Goal: Transaction & Acquisition: Purchase product/service

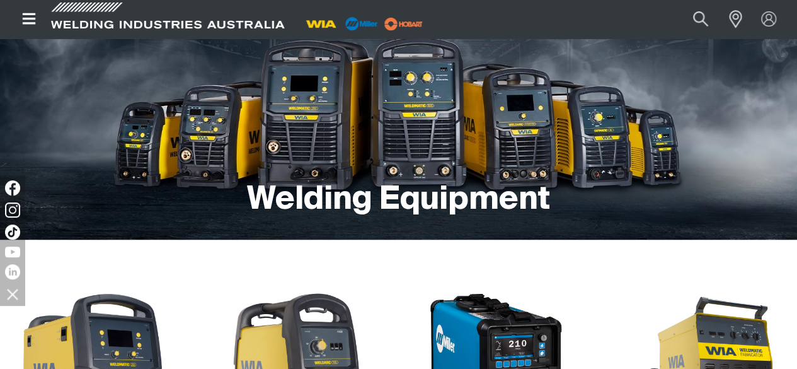
scroll to position [95, 0]
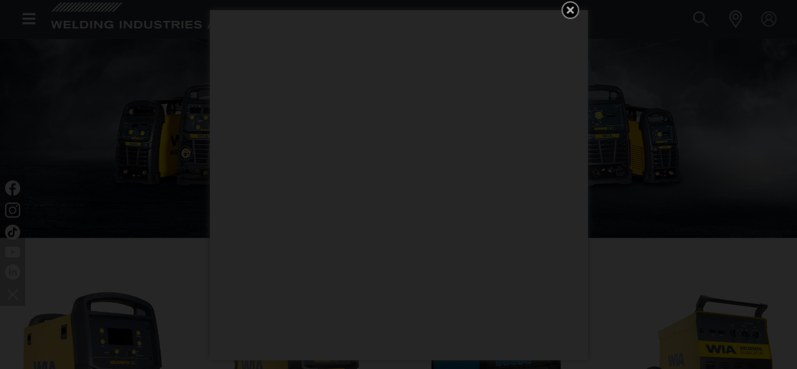
click at [574, 10] on icon "Get 5 WIA Welding Guides Free!" at bounding box center [570, 10] width 15 height 15
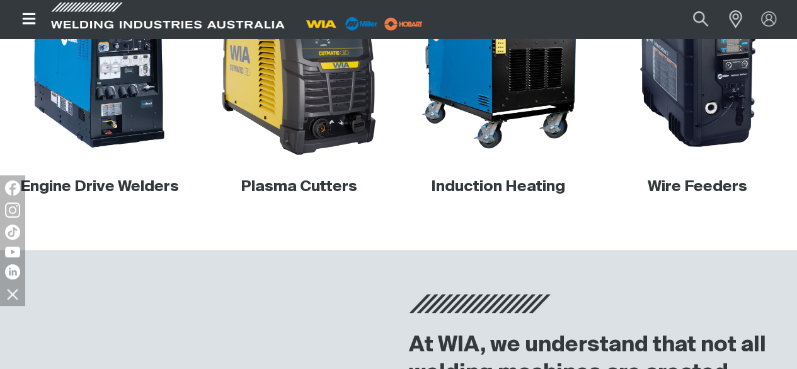
scroll to position [668, 0]
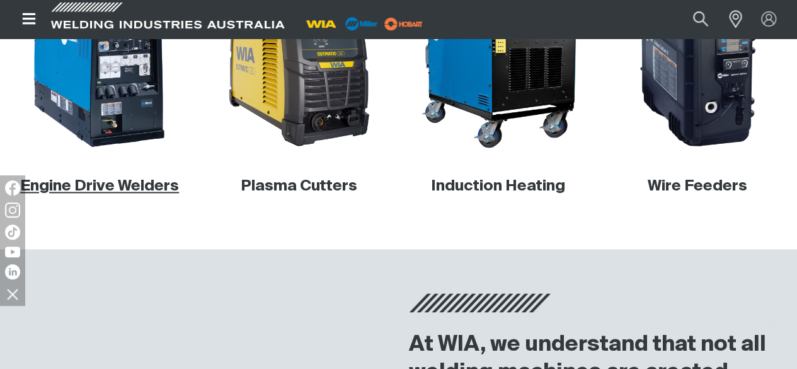
click at [118, 193] on link "Engine Drive Welders" at bounding box center [99, 185] width 159 height 15
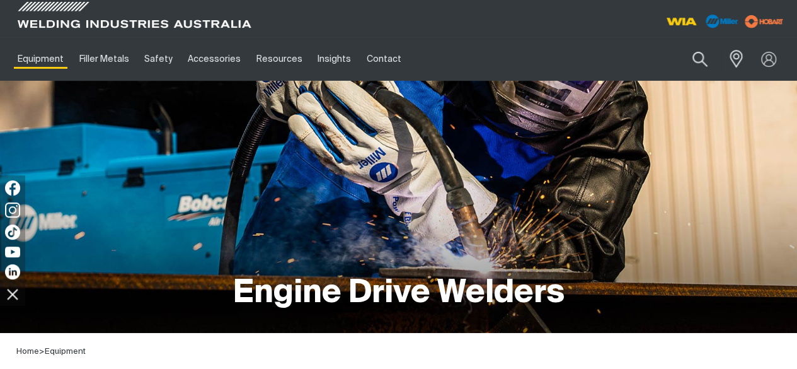
click at [118, 248] on div "Engine Drive Welders" at bounding box center [398, 207] width 777 height 252
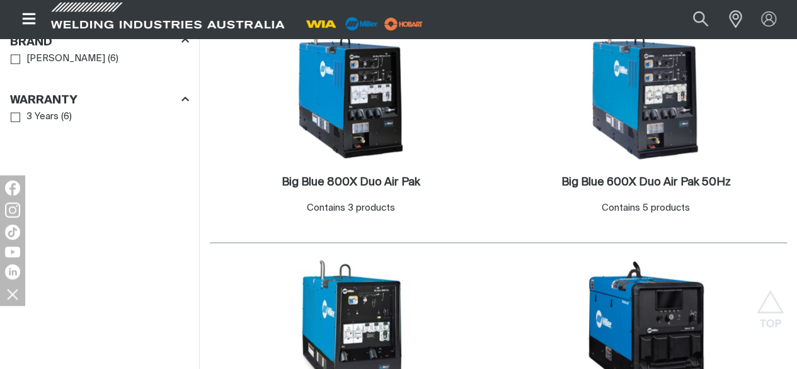
scroll to position [925, 0]
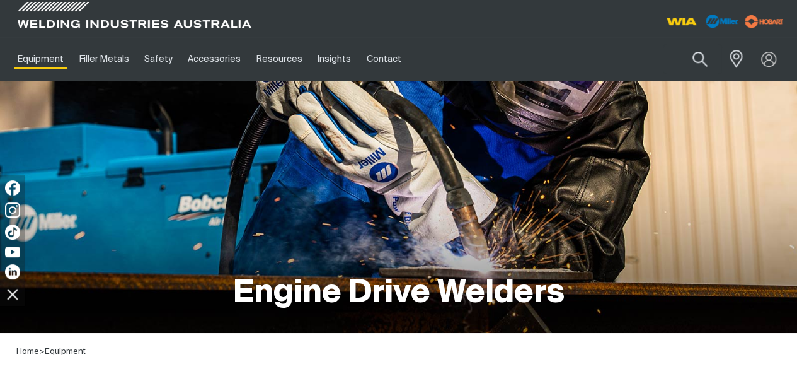
scroll to position [925, 0]
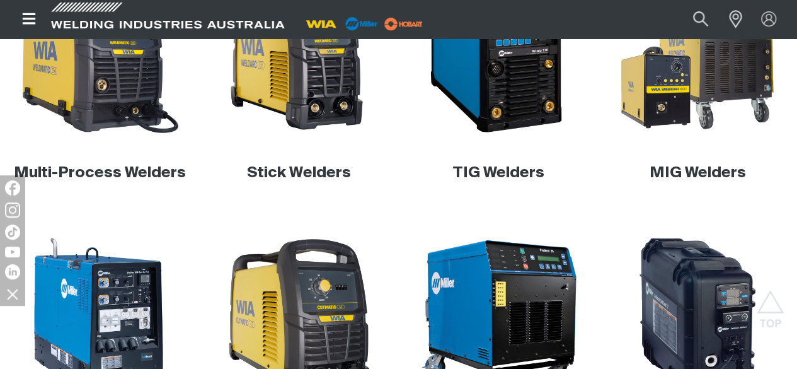
scroll to position [416, 0]
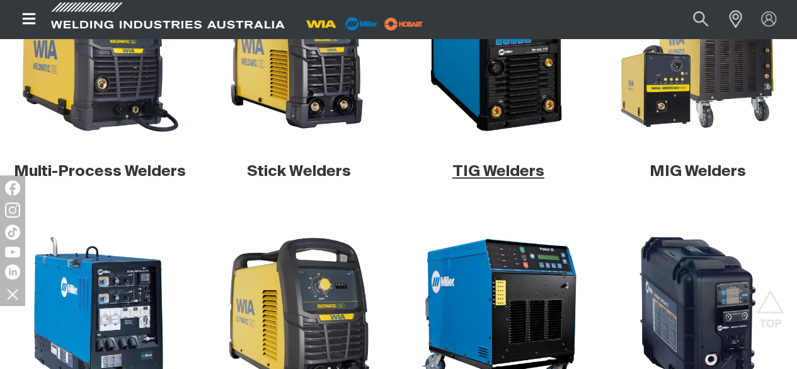
click at [519, 179] on link "TIG Welders" at bounding box center [499, 171] width 92 height 15
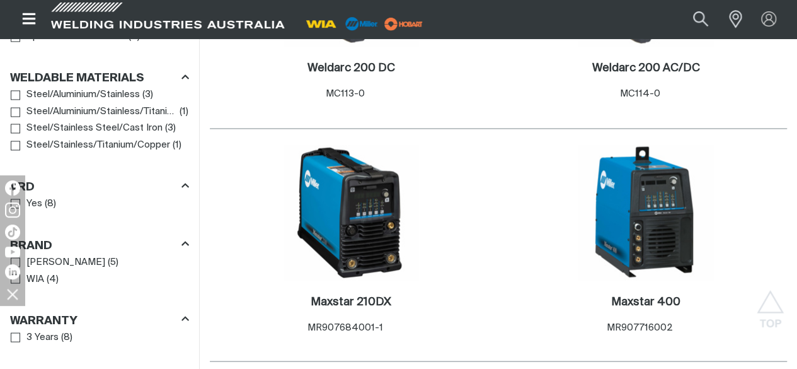
scroll to position [1000, 0]
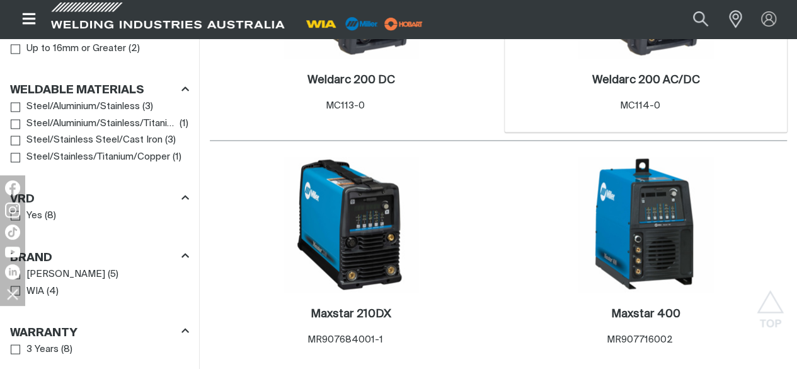
click at [511, 123] on div "Weldarc 200 AC/DC . Item No. MC114-0" at bounding box center [646, 95] width 270 height 55
click at [592, 113] on div "Weldarc 200 AC/DC . Item No. MC114-0" at bounding box center [646, 93] width 108 height 40
click at [592, 86] on h2 "Weldarc 200 AC/DC ." at bounding box center [646, 79] width 108 height 11
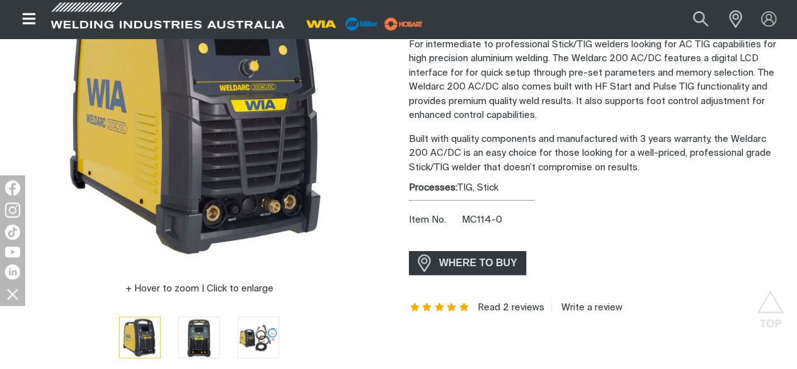
scroll to position [201, 0]
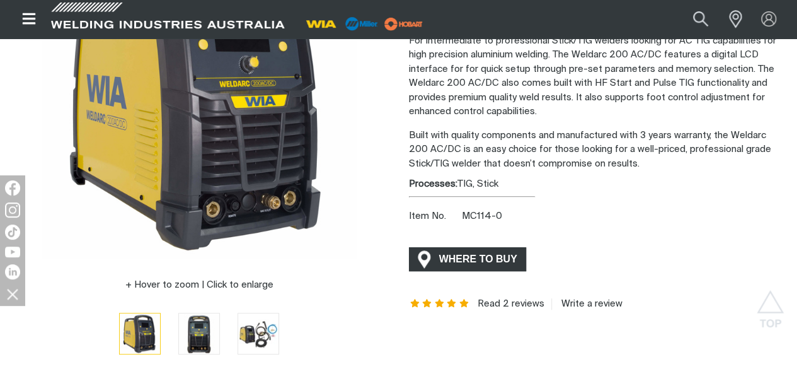
click at [483, 251] on span "WHERE TO BUY" at bounding box center [478, 259] width 95 height 20
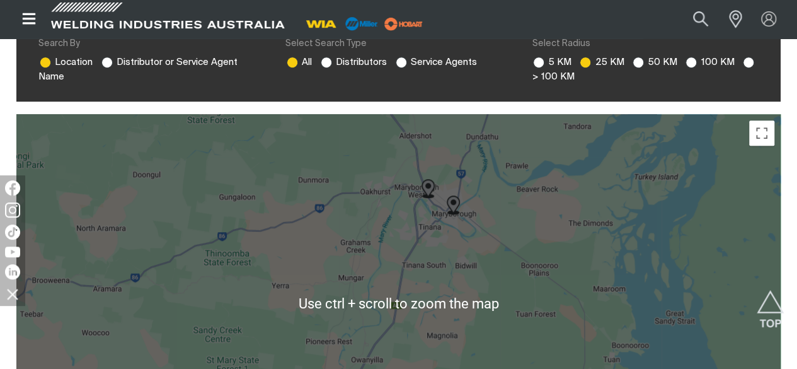
scroll to position [347, 0]
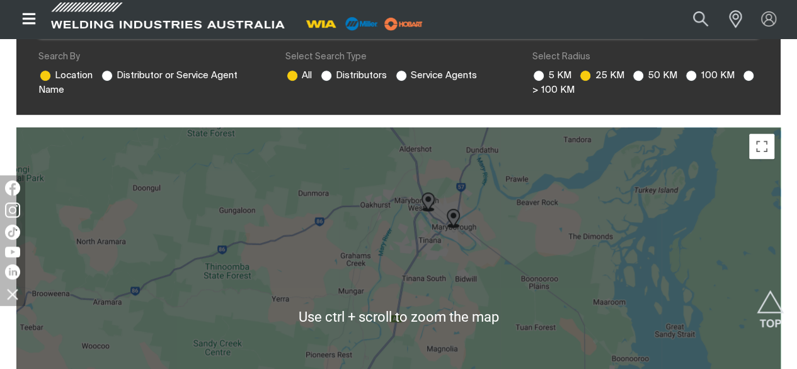
click at [451, 222] on img at bounding box center [453, 218] width 23 height 29
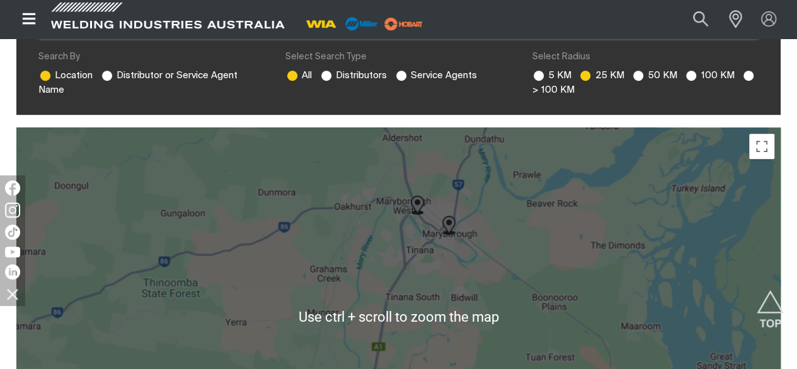
scroll to position [775, 0]
